Goal: Task Accomplishment & Management: Manage account settings

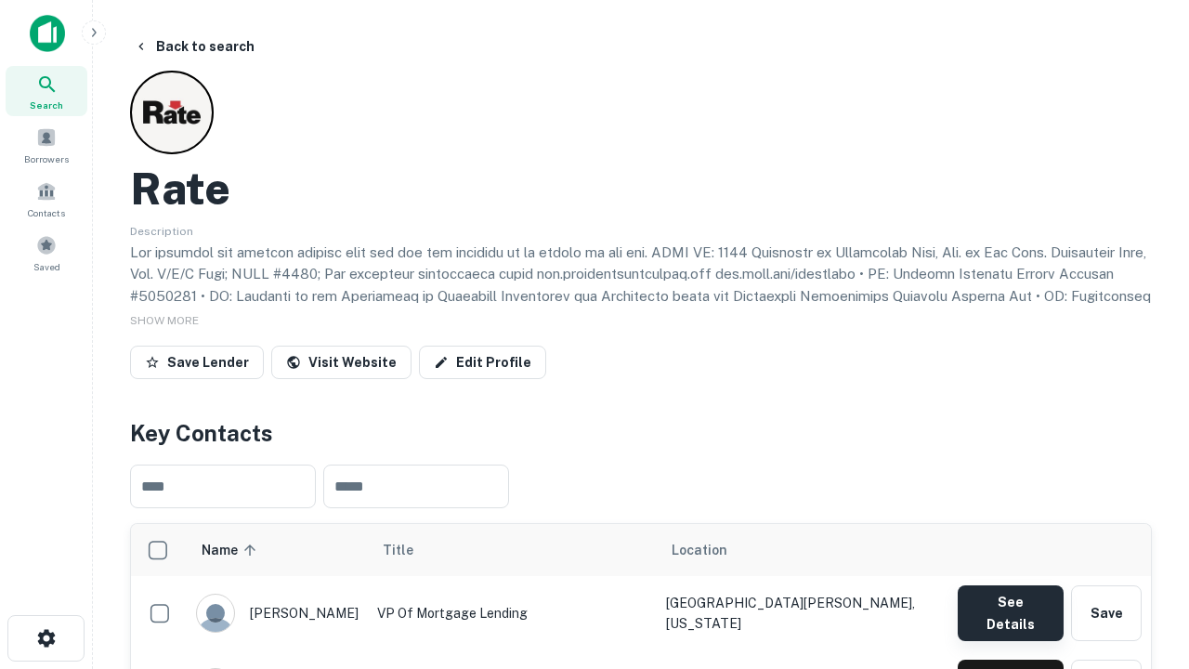
click at [1010, 604] on button "See Details" at bounding box center [1011, 613] width 106 height 56
click at [46, 638] on icon "button" at bounding box center [46, 638] width 22 height 22
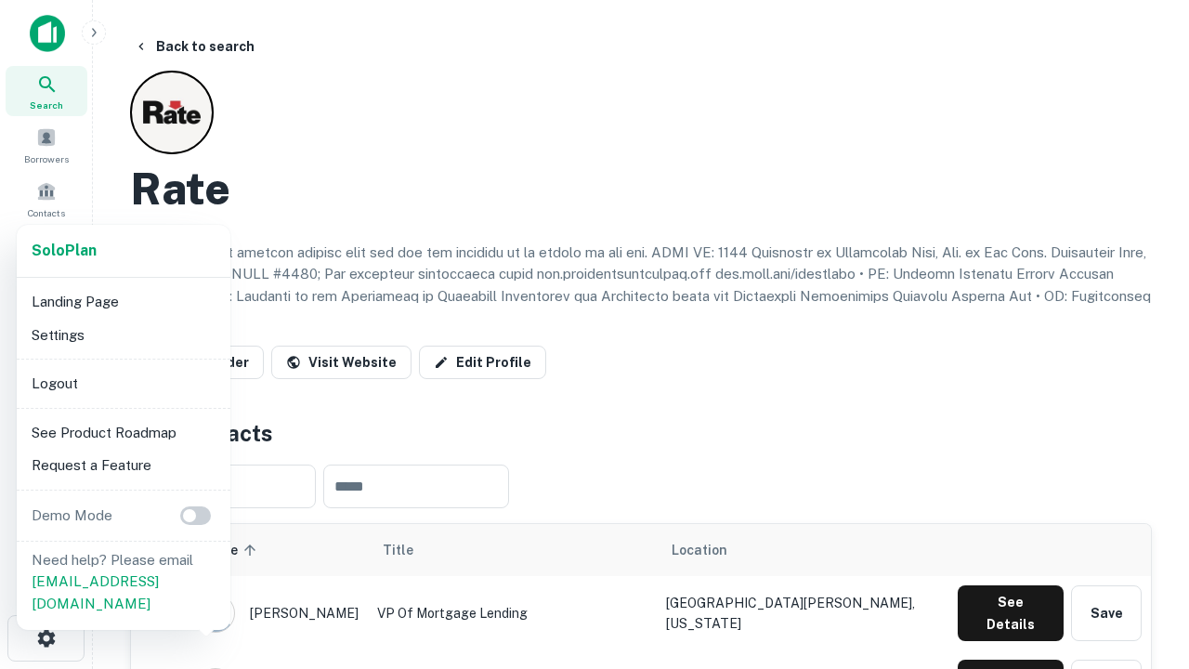
click at [123, 383] on li "Logout" at bounding box center [123, 383] width 199 height 33
